Goal: Register for event/course

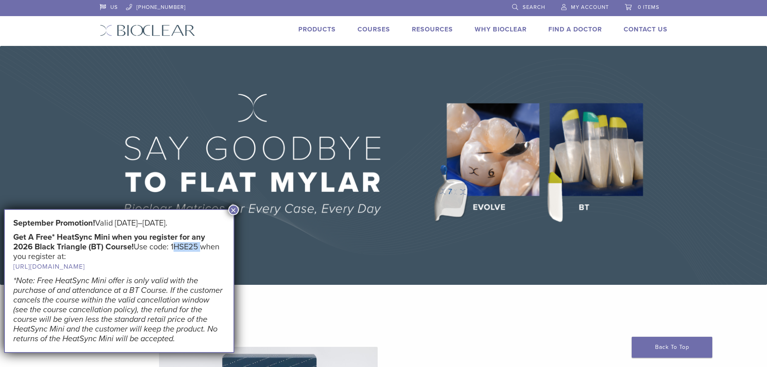
drag, startPoint x: 174, startPoint y: 248, endPoint x: 199, endPoint y: 248, distance: 25.0
click at [199, 248] on h5 "Get A Free* HeatSync Mini when you register for any 2026 Black Triangle (BT) Co…" at bounding box center [119, 251] width 212 height 39
click at [87, 267] on link "[URL][DOMAIN_NAME]" at bounding box center [50, 266] width 74 height 8
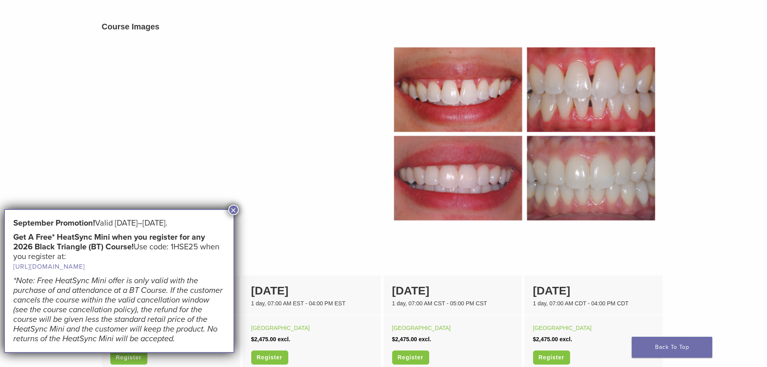
scroll to position [403, 0]
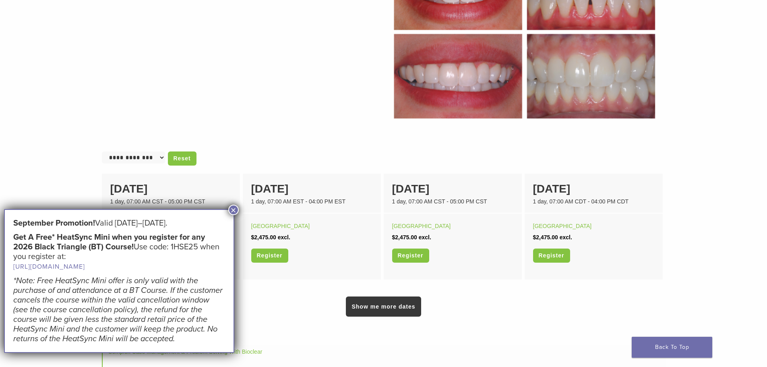
click at [233, 210] on button "×" at bounding box center [233, 209] width 10 height 10
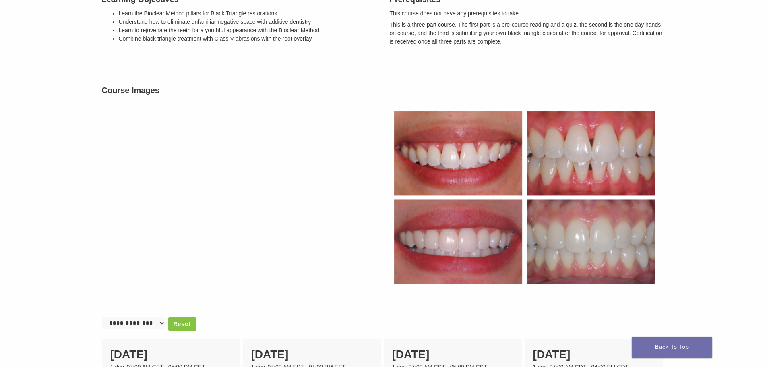
scroll to position [246, 0]
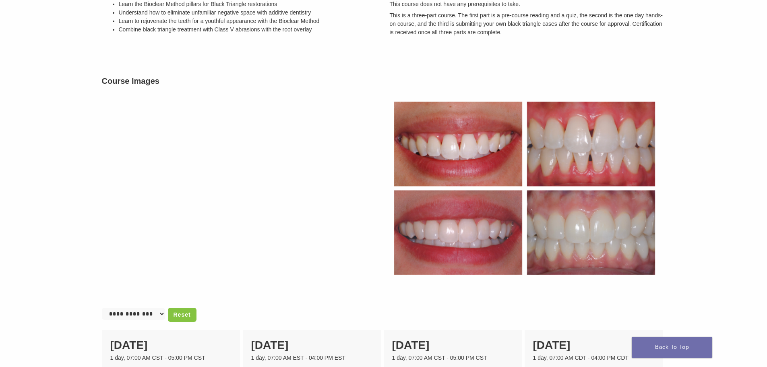
click at [159, 314] on select "**********" at bounding box center [133, 314] width 63 height 12
select select "**********"
click at [102, 308] on select "**********" at bounding box center [133, 314] width 63 height 12
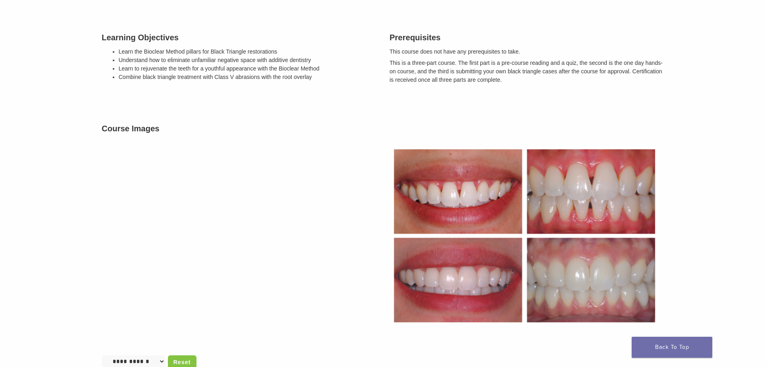
scroll to position [400, 0]
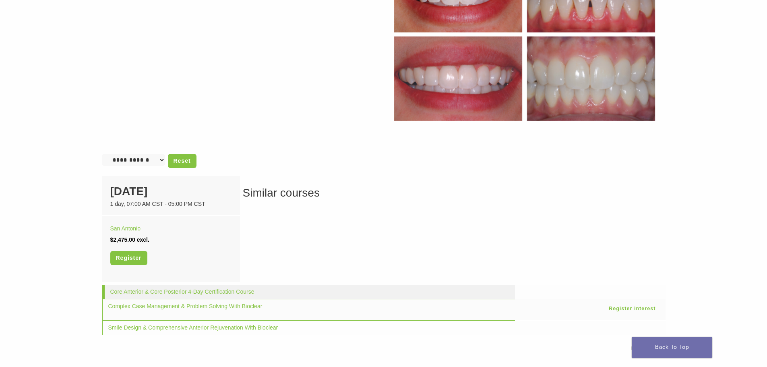
click at [184, 297] on td "Core Anterior & Core Posterior 4-Day Certification Course" at bounding box center [308, 292] width 413 height 14
click at [186, 293] on link "Core Anterior & Core Posterior 4-Day Certification Course" at bounding box center [182, 291] width 144 height 6
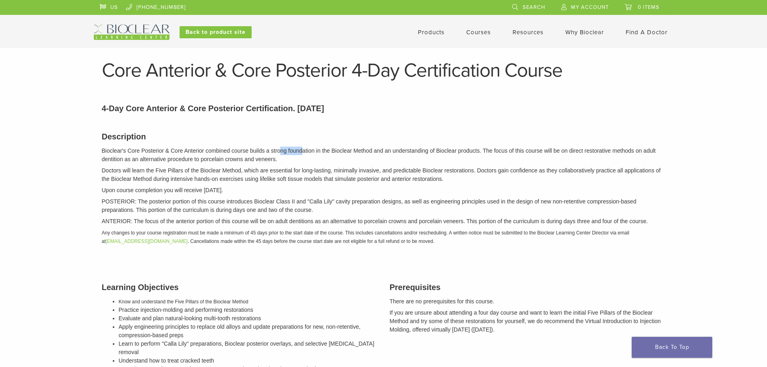
drag, startPoint x: 281, startPoint y: 151, endPoint x: 302, endPoint y: 151, distance: 20.5
click at [302, 151] on p "Bioclear's Core Posterior & Core Anterior combined course builds a strong found…" at bounding box center [384, 155] width 564 height 17
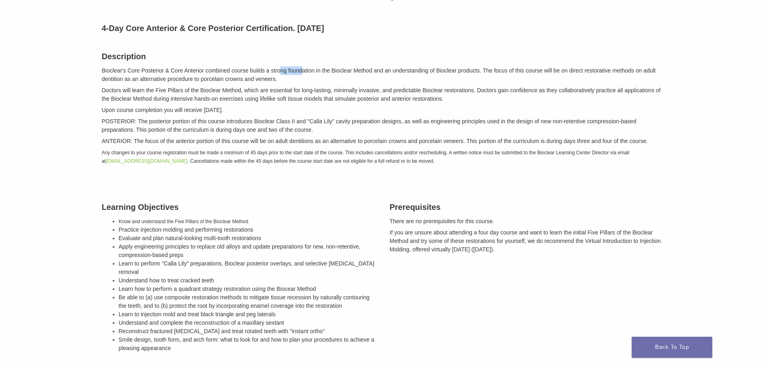
scroll to position [81, 0]
drag, startPoint x: 165, startPoint y: 263, endPoint x: 186, endPoint y: 264, distance: 20.9
click at [186, 264] on li "Learn to perform "Calla Lily" preparations, Bioclear posterior overlays, and se…" at bounding box center [248, 267] width 259 height 17
